Goal: Navigation & Orientation: Find specific page/section

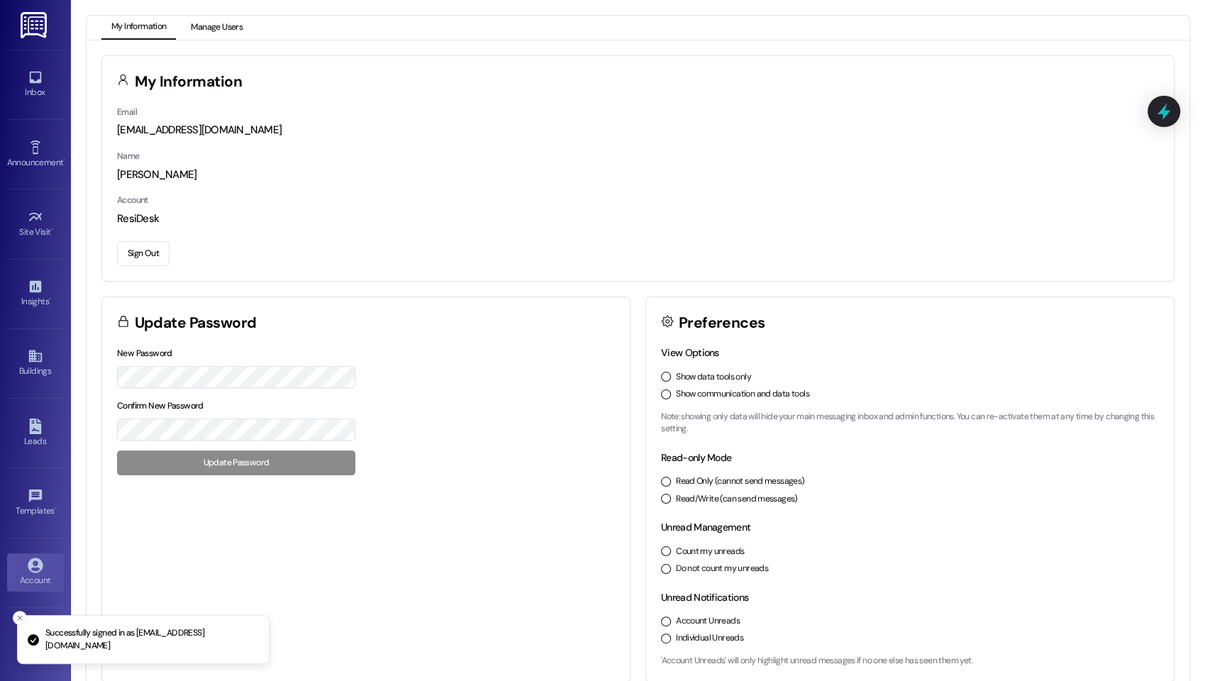
click at [205, 18] on button "Manage Users" at bounding box center [217, 28] width 72 height 24
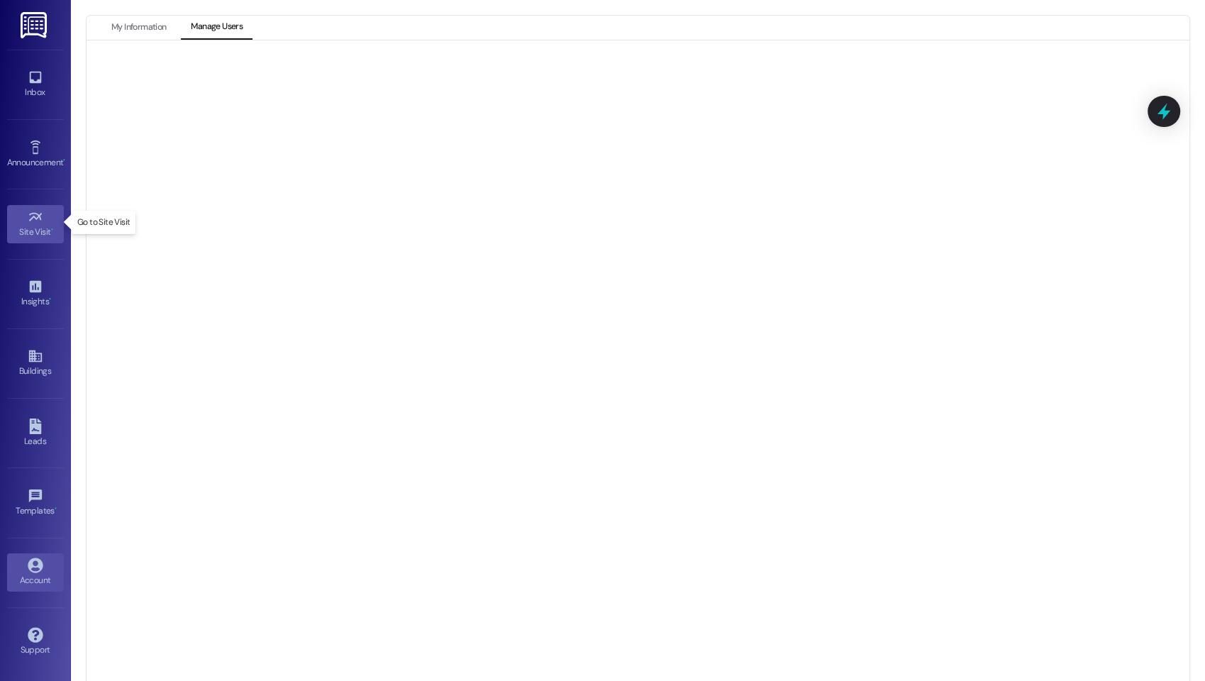
click at [47, 225] on div "Site Visit •" at bounding box center [35, 232] width 71 height 14
click at [44, 70] on link "Inbox" at bounding box center [35, 84] width 57 height 38
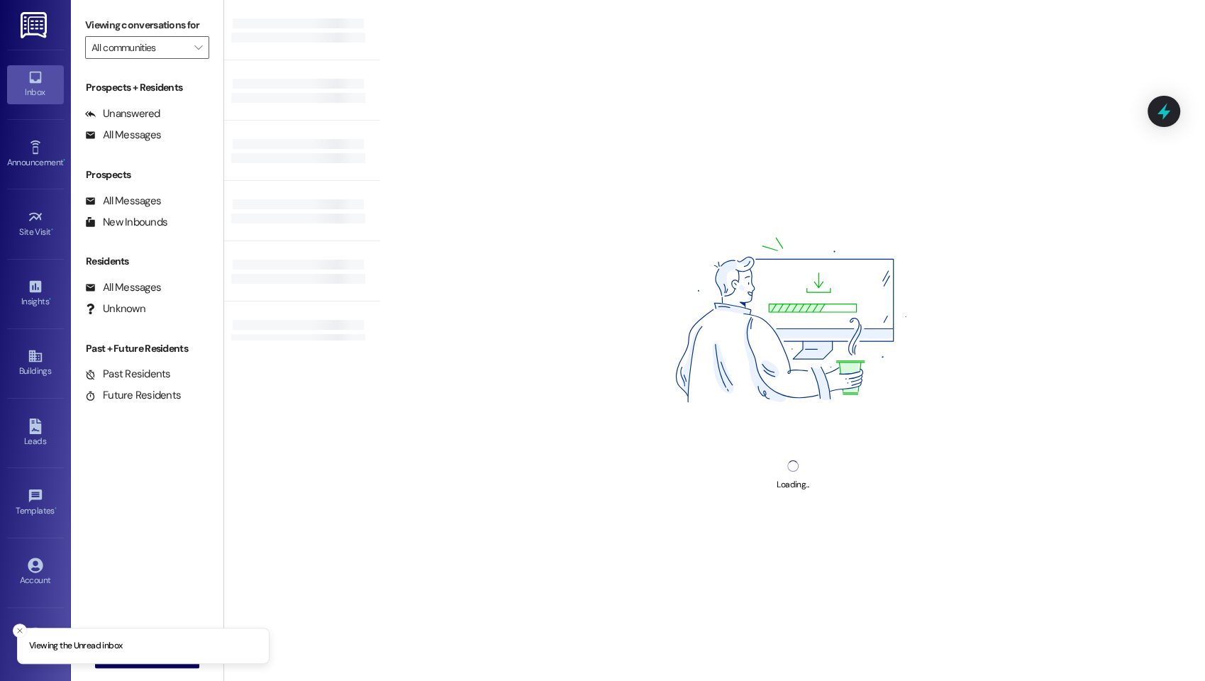
click at [40, 12] on img at bounding box center [35, 25] width 29 height 26
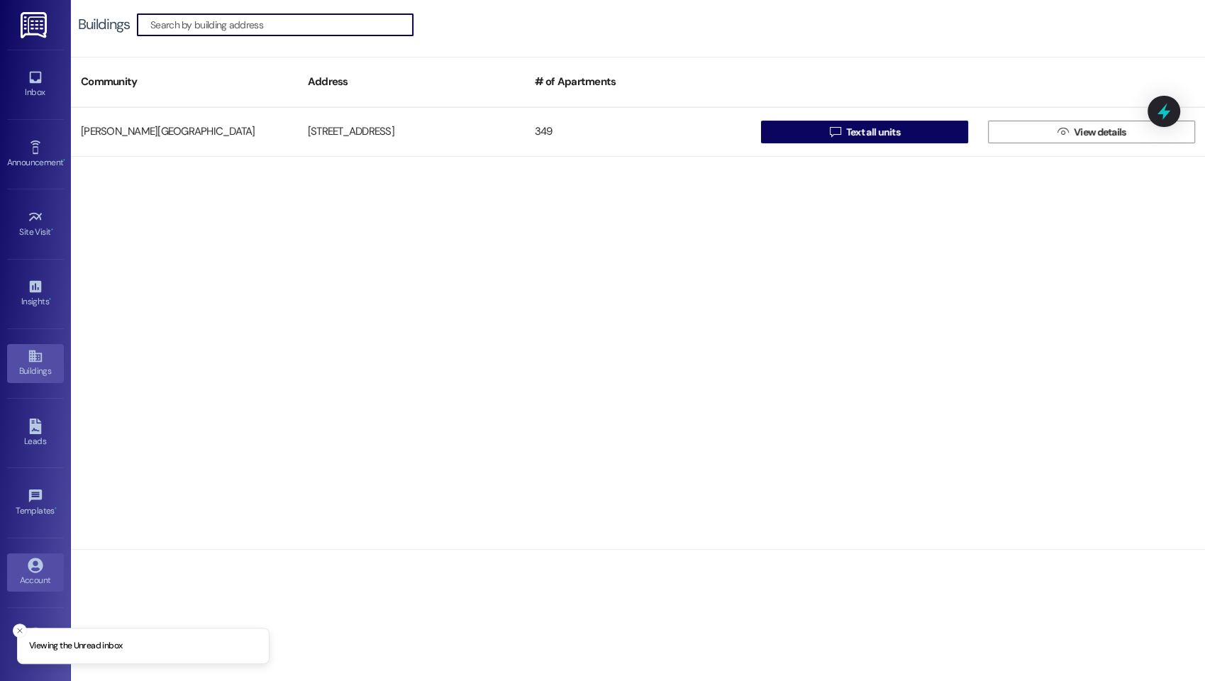
click at [38, 565] on icon at bounding box center [35, 565] width 15 height 15
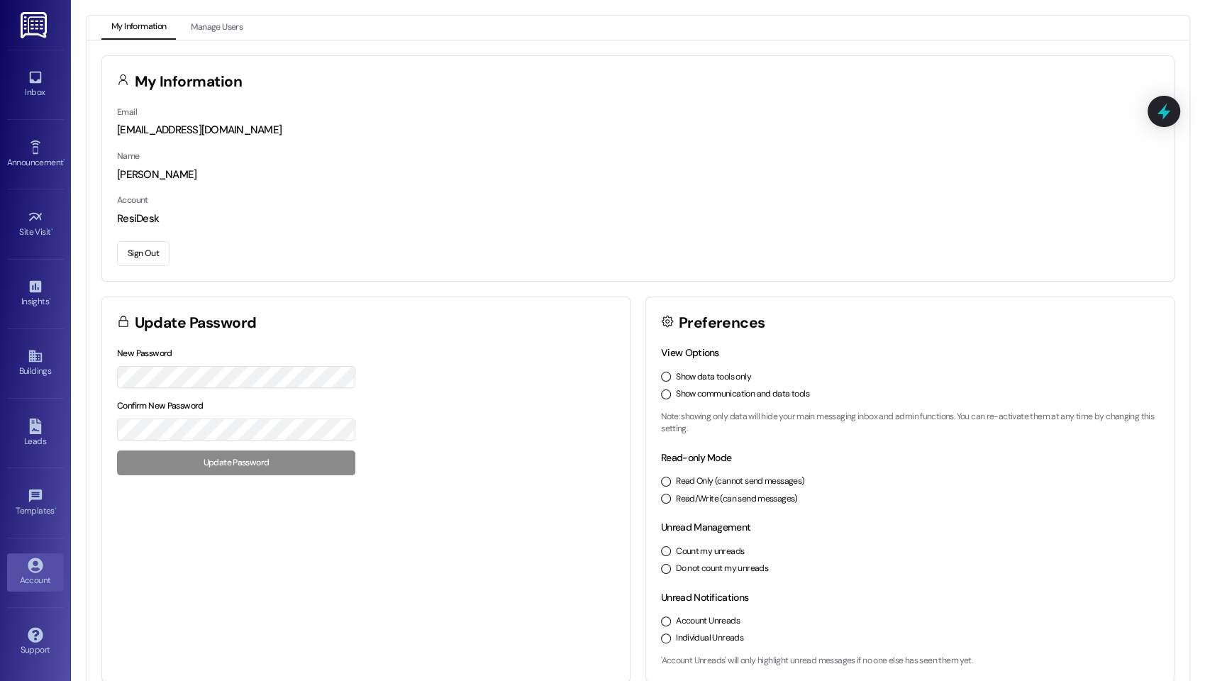
click at [153, 245] on button "Sign Out" at bounding box center [143, 253] width 52 height 25
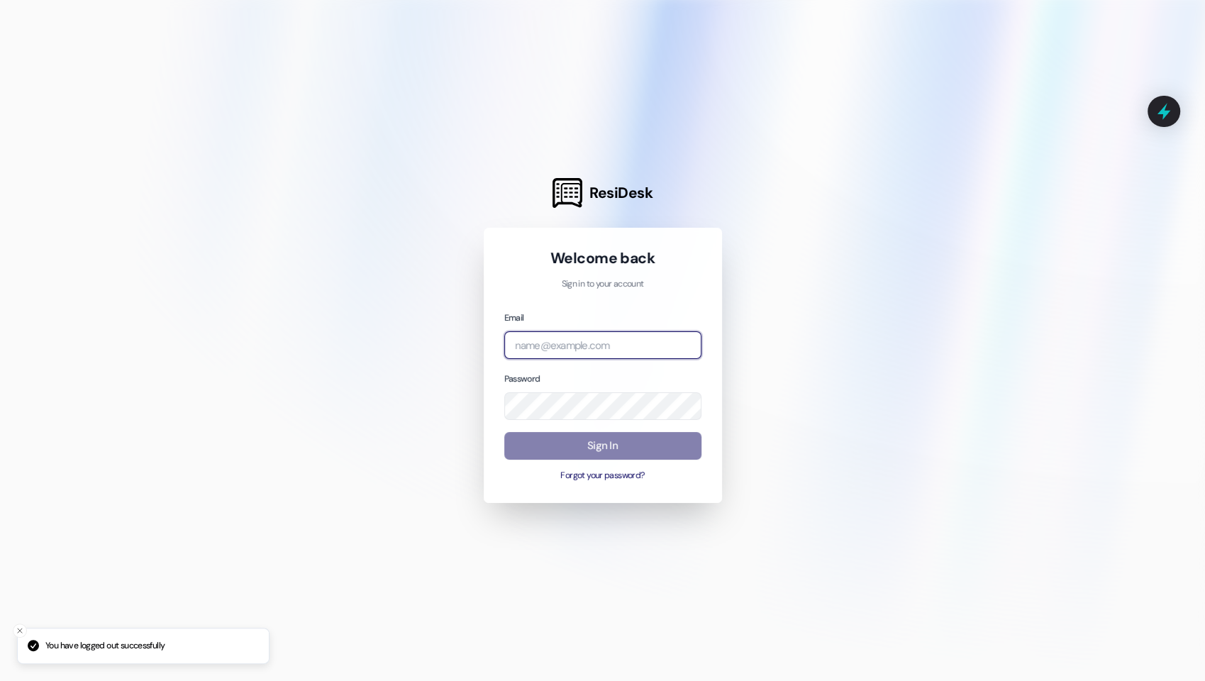
click at [563, 344] on input "email" at bounding box center [602, 345] width 197 height 28
type input "firs"
